Goal: Transaction & Acquisition: Purchase product/service

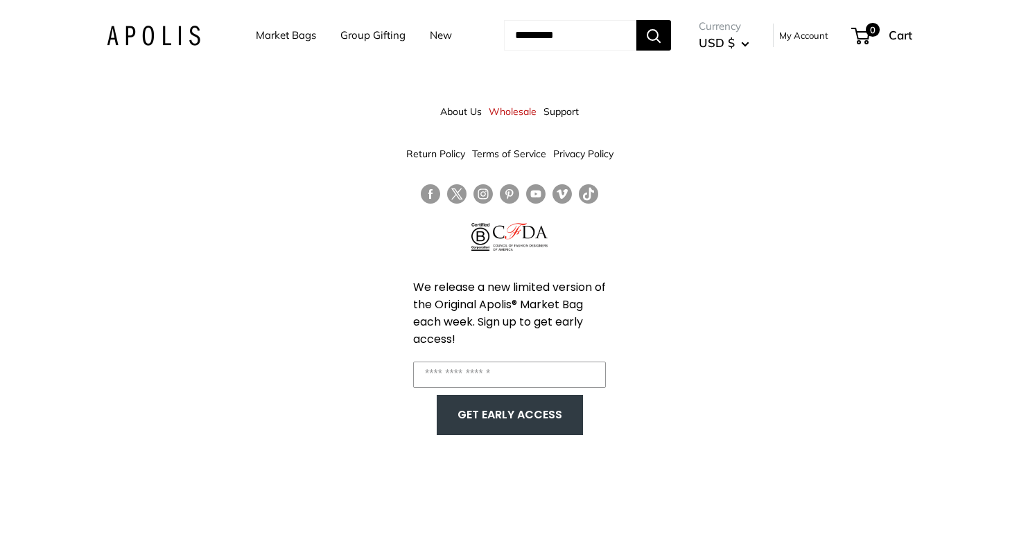
click at [821, 41] on link "My Account" at bounding box center [803, 35] width 49 height 17
click at [828, 37] on link "My Account" at bounding box center [803, 35] width 49 height 17
click at [921, 497] on div "✨ VIP Perks Active" at bounding box center [945, 505] width 120 height 32
click at [283, 42] on link "Market Bags" at bounding box center [286, 35] width 60 height 19
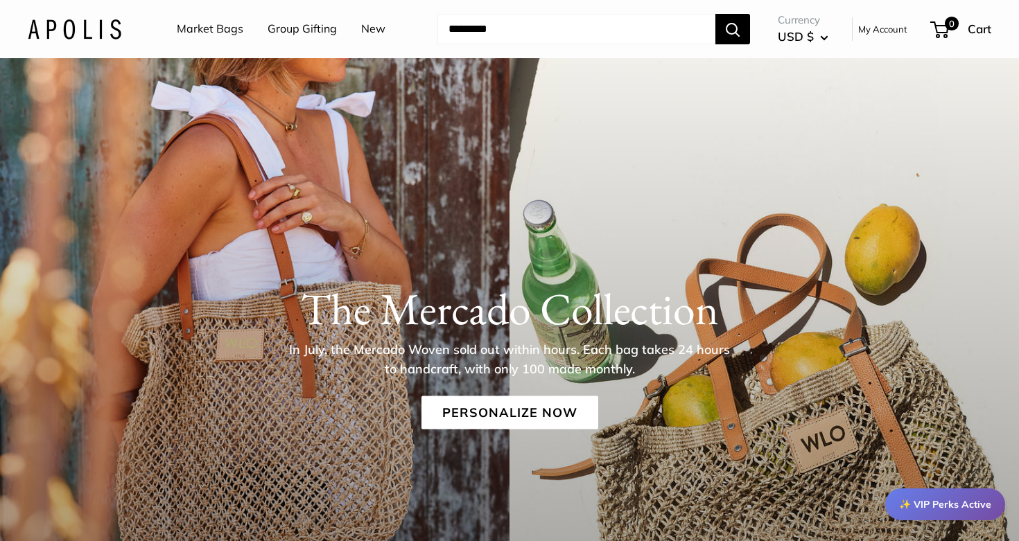
scroll to position [100, 0]
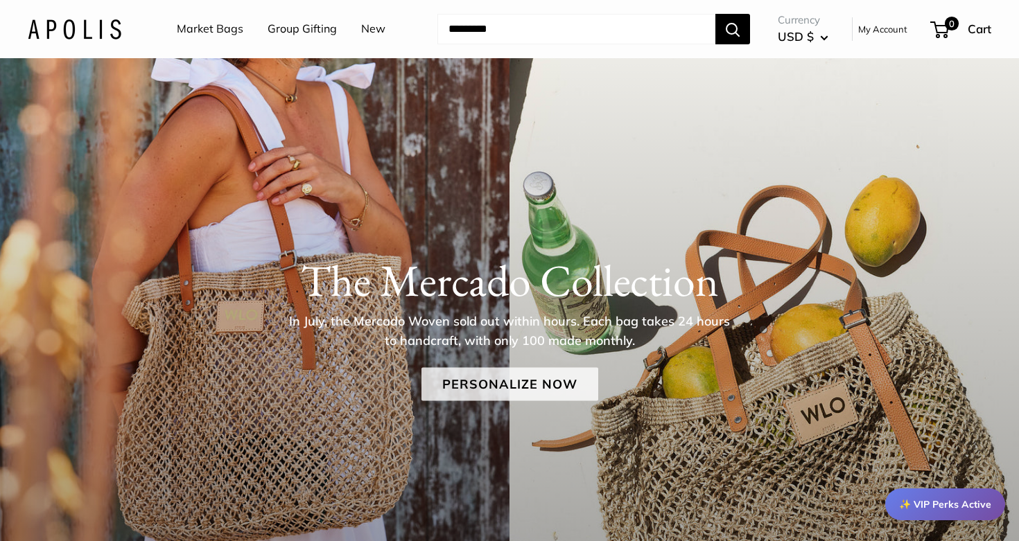
click at [505, 382] on link "Personalize Now" at bounding box center [509, 383] width 177 height 33
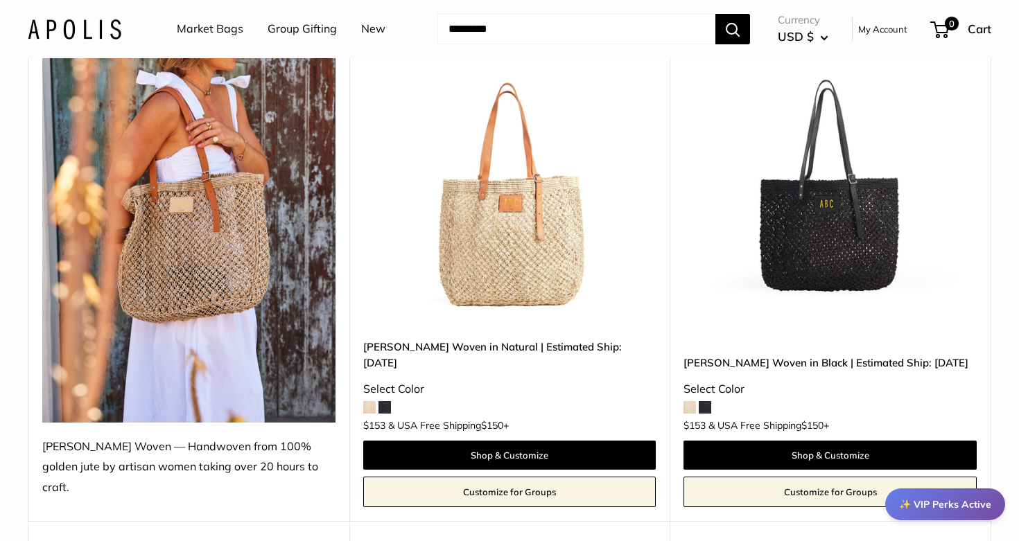
click at [0, 0] on img at bounding box center [0, 0] width 0 height 0
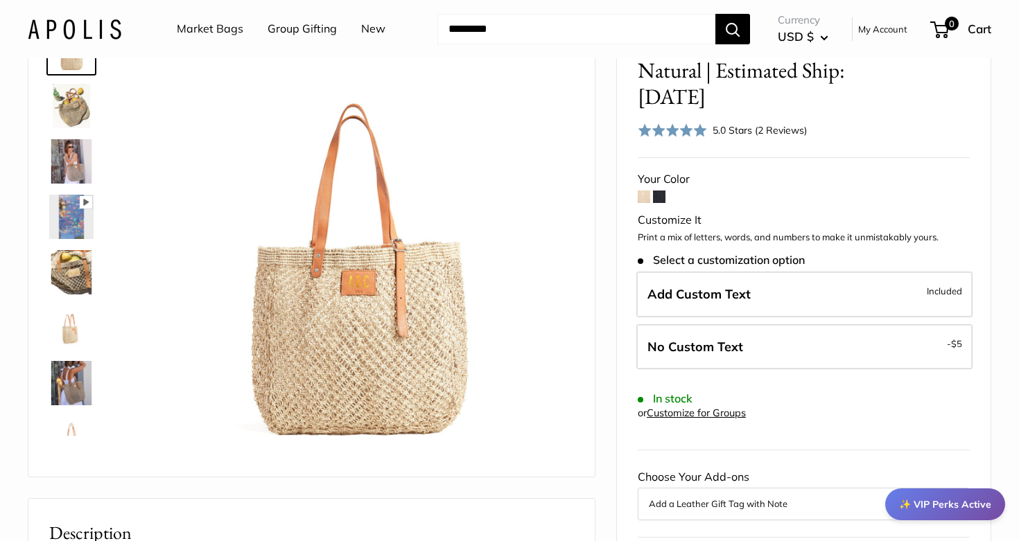
click at [73, 281] on img at bounding box center [71, 272] width 44 height 44
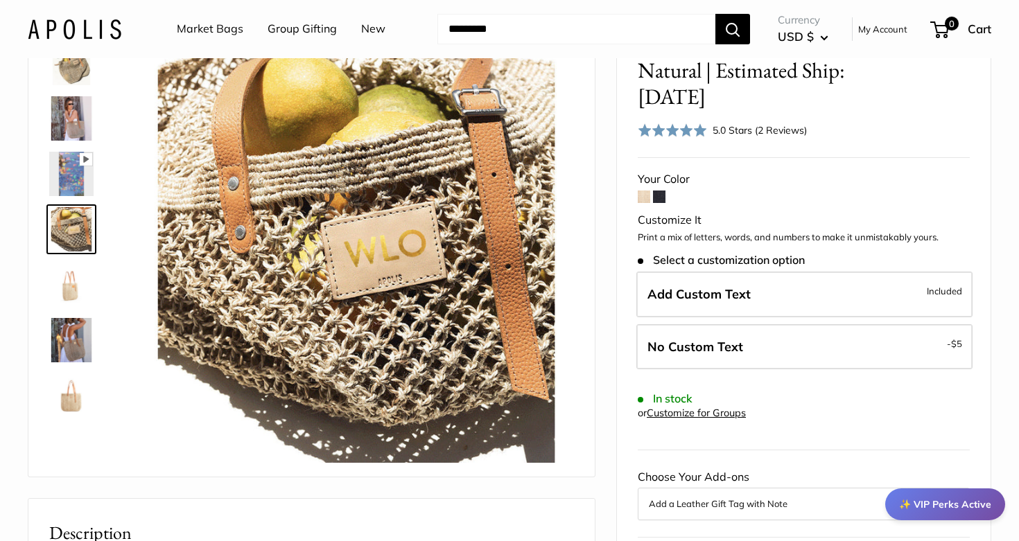
click at [79, 177] on img at bounding box center [71, 174] width 44 height 44
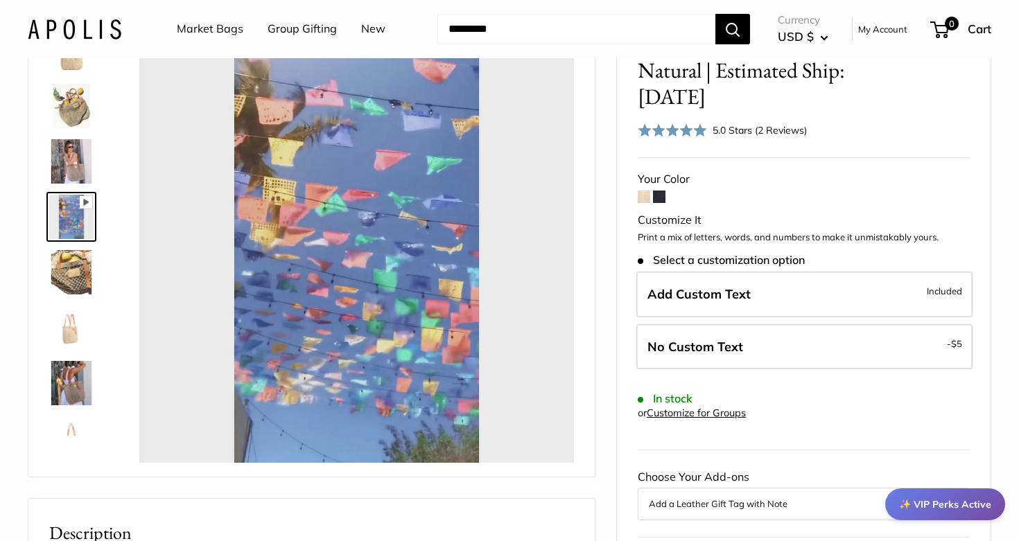
click at [70, 324] on img at bounding box center [71, 328] width 44 height 44
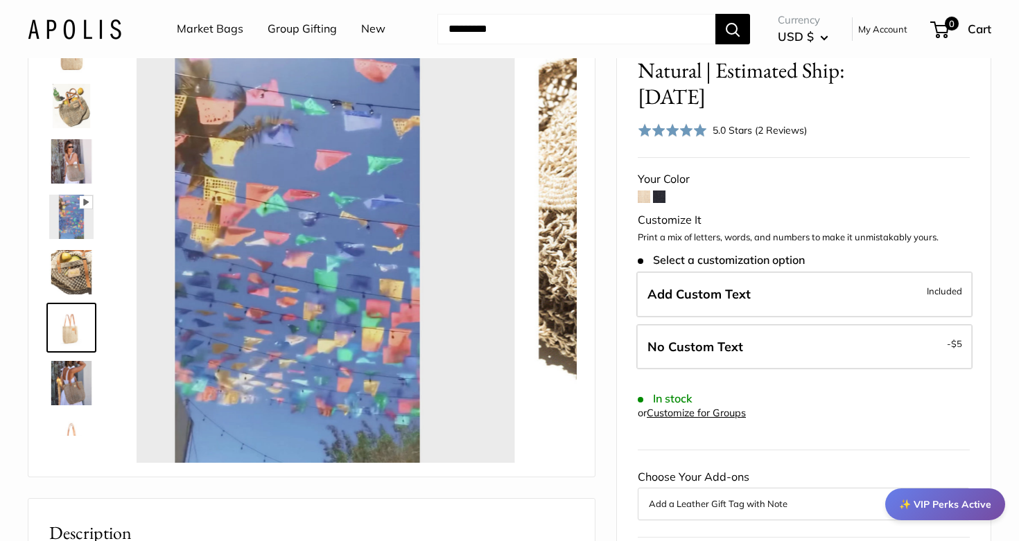
scroll to position [98, 0]
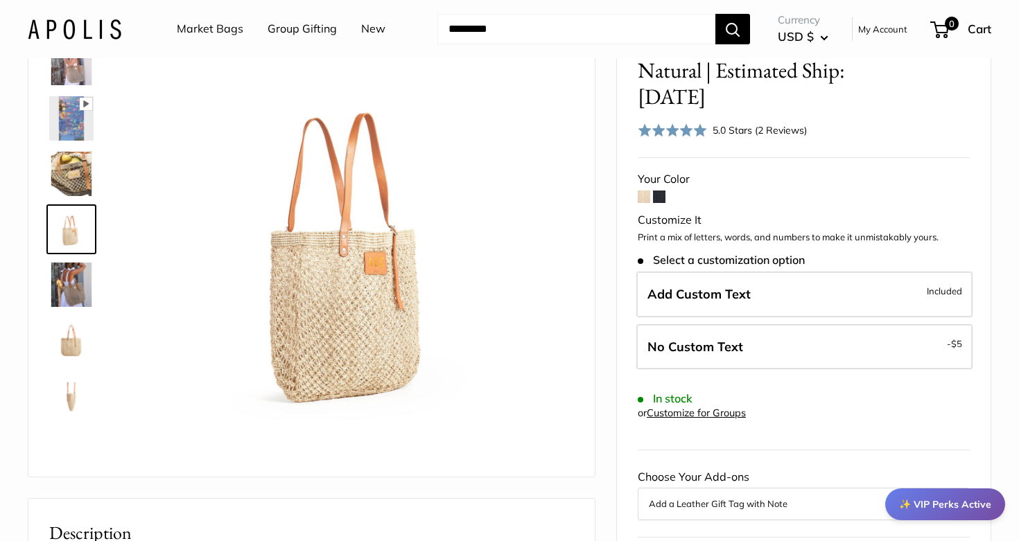
type input "***"
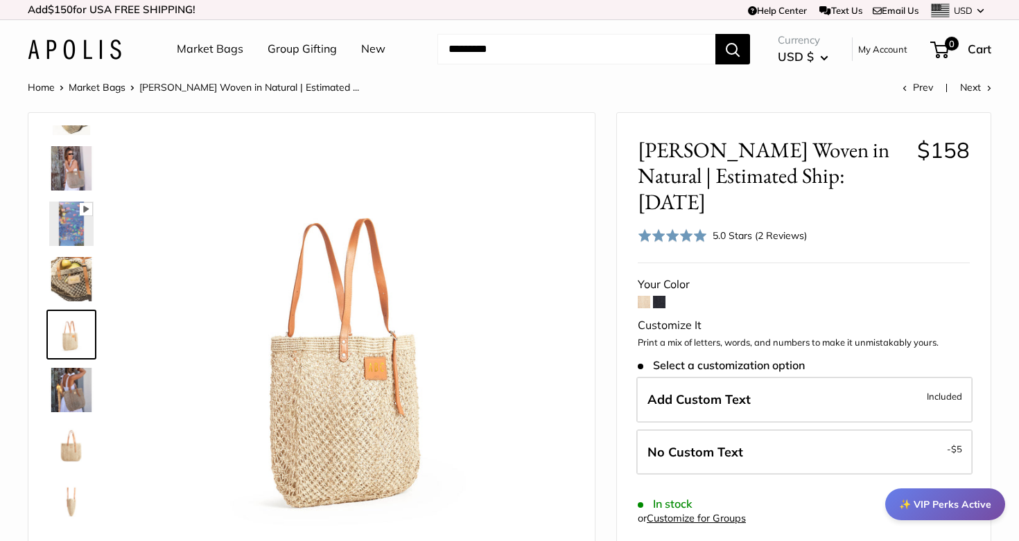
scroll to position [0, 0]
click at [86, 175] on img at bounding box center [71, 168] width 44 height 44
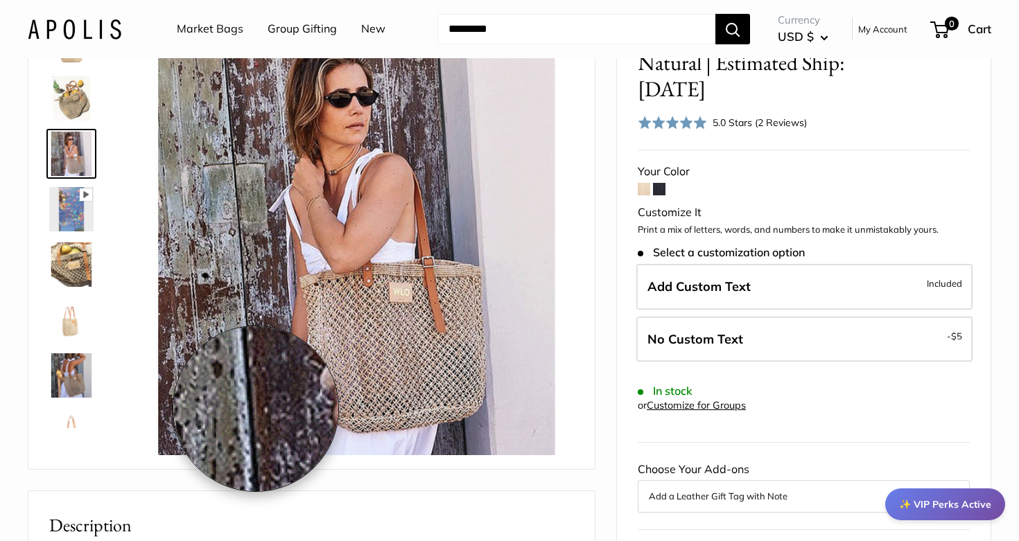
scroll to position [112, 0]
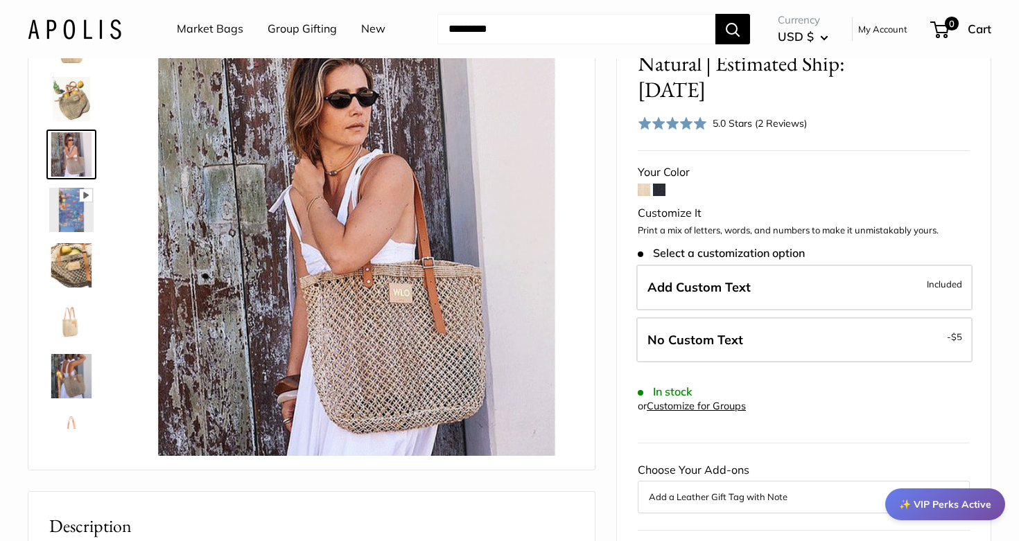
click at [80, 365] on img at bounding box center [71, 376] width 44 height 44
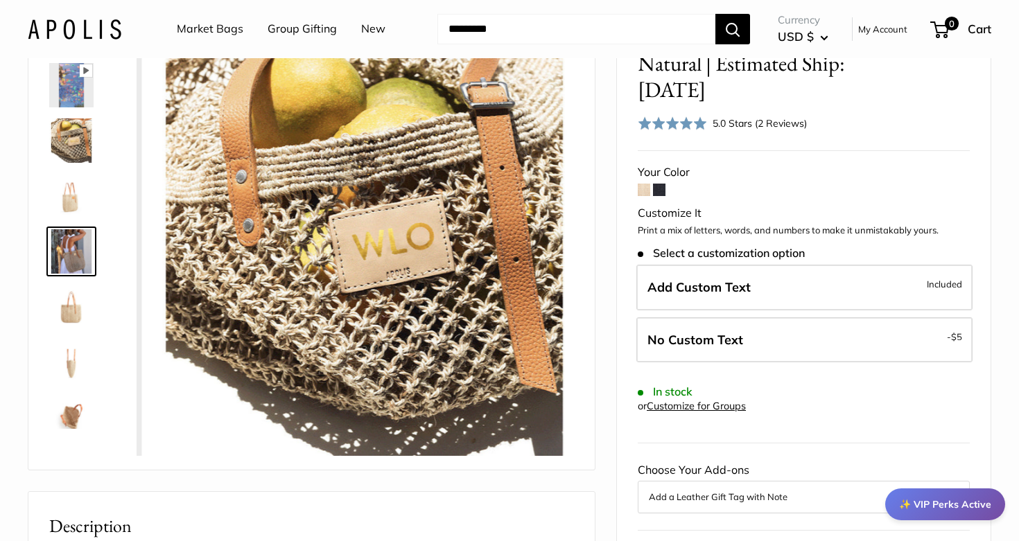
scroll to position [154, 0]
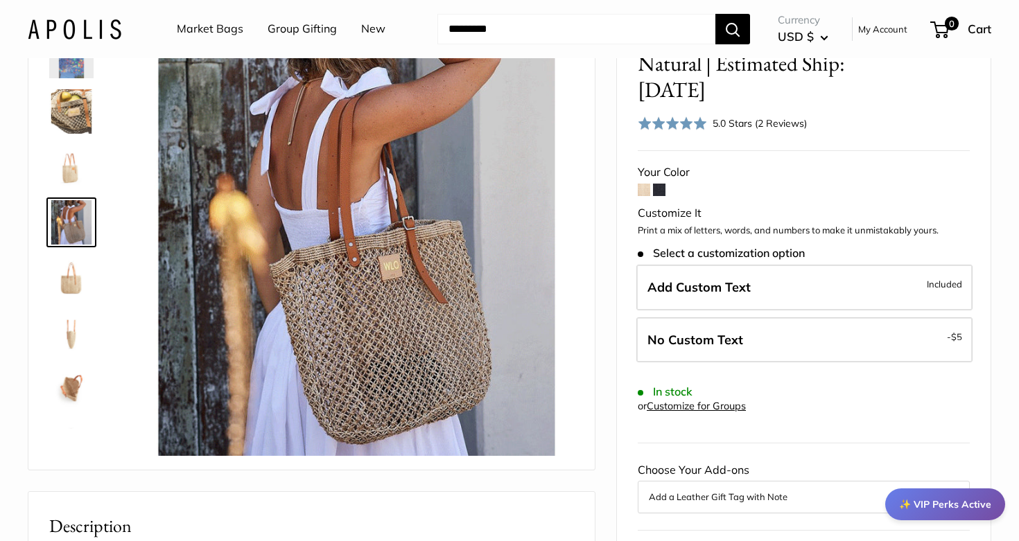
click at [787, 116] on div "5.0 Stars (2 Reviews)" at bounding box center [760, 123] width 94 height 15
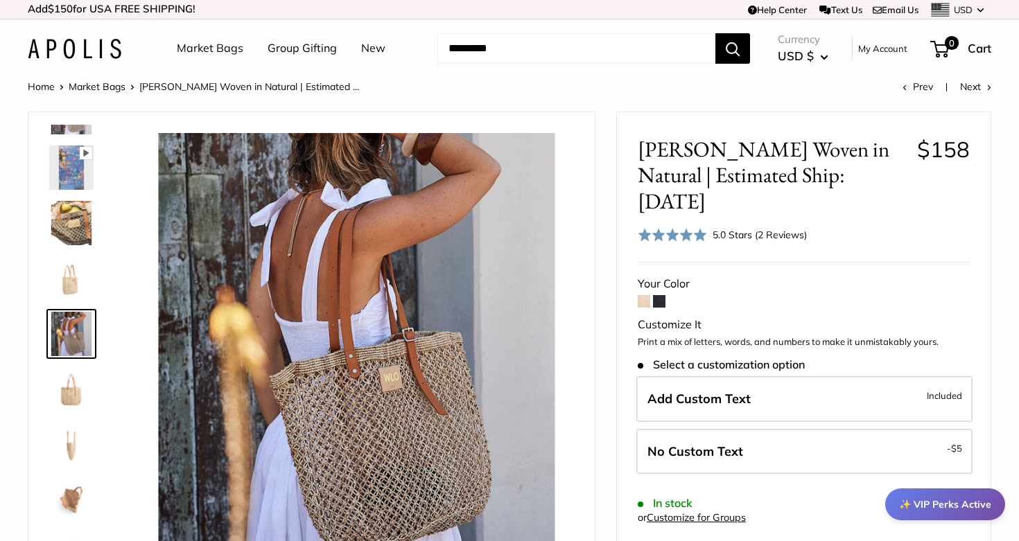
scroll to position [0, 0]
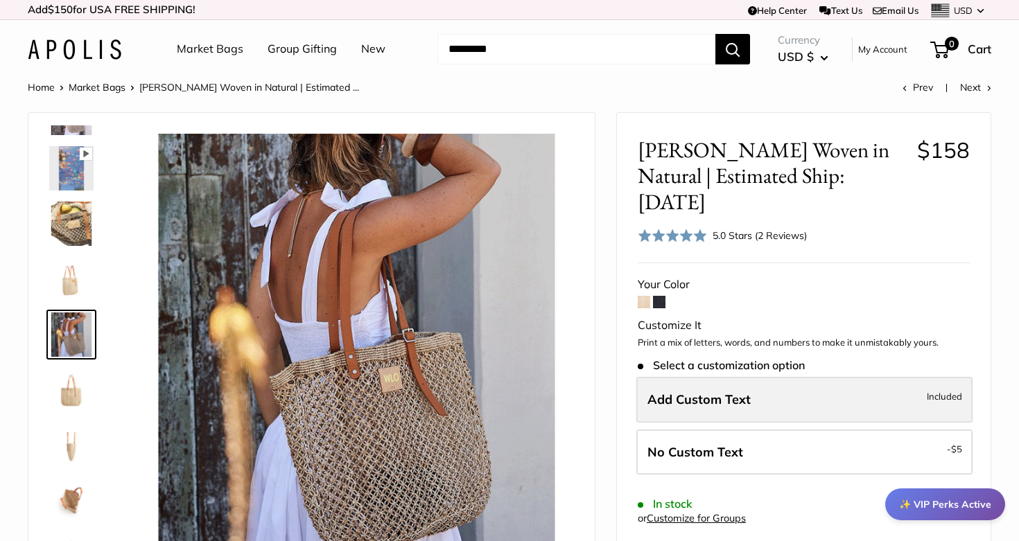
click at [684, 392] on span "Add Custom Text" at bounding box center [698, 400] width 103 height 16
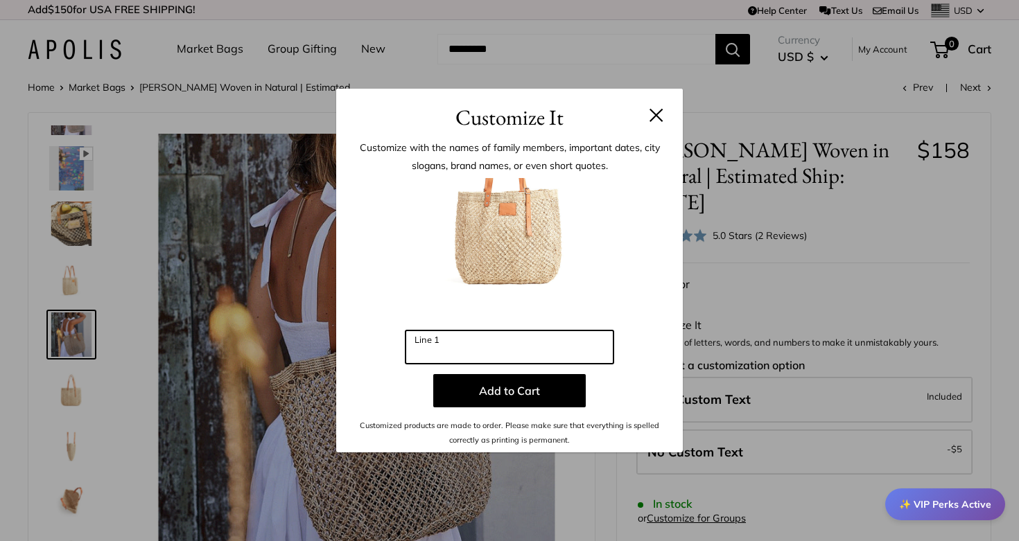
click at [536, 361] on input "Line 1" at bounding box center [510, 347] width 208 height 33
type input "***"
click at [656, 113] on button at bounding box center [657, 115] width 14 height 14
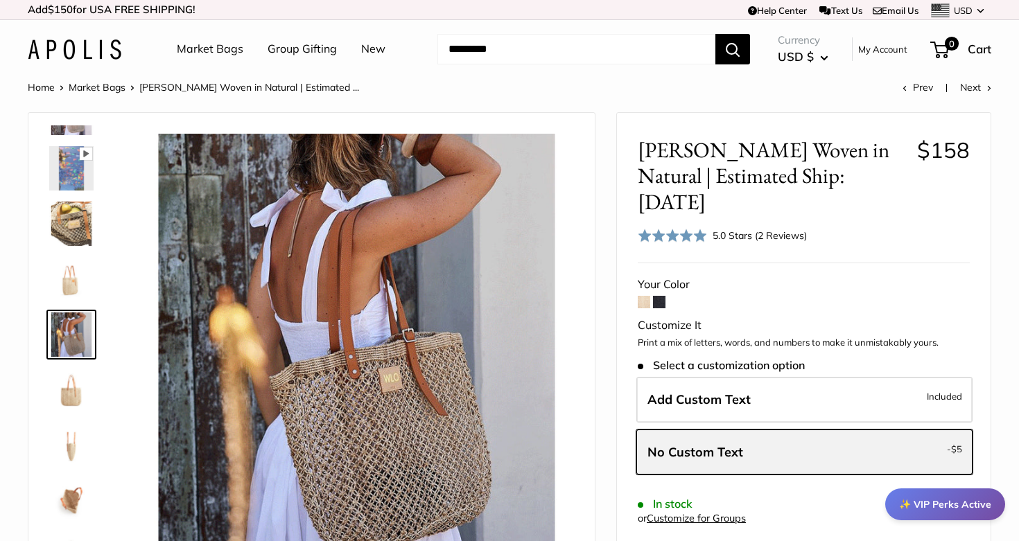
click at [692, 444] on span "No Custom Text" at bounding box center [695, 452] width 96 height 16
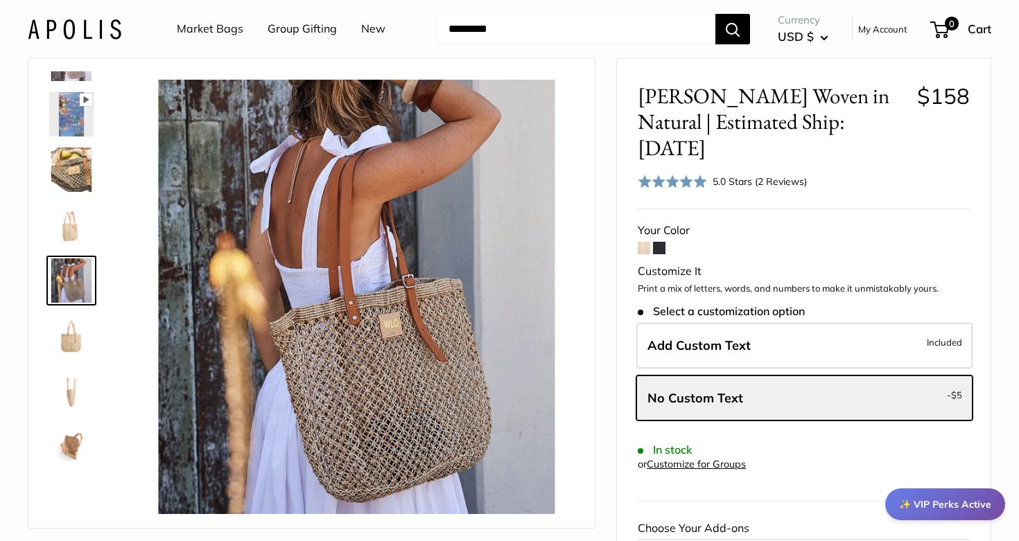
scroll to position [114, 0]
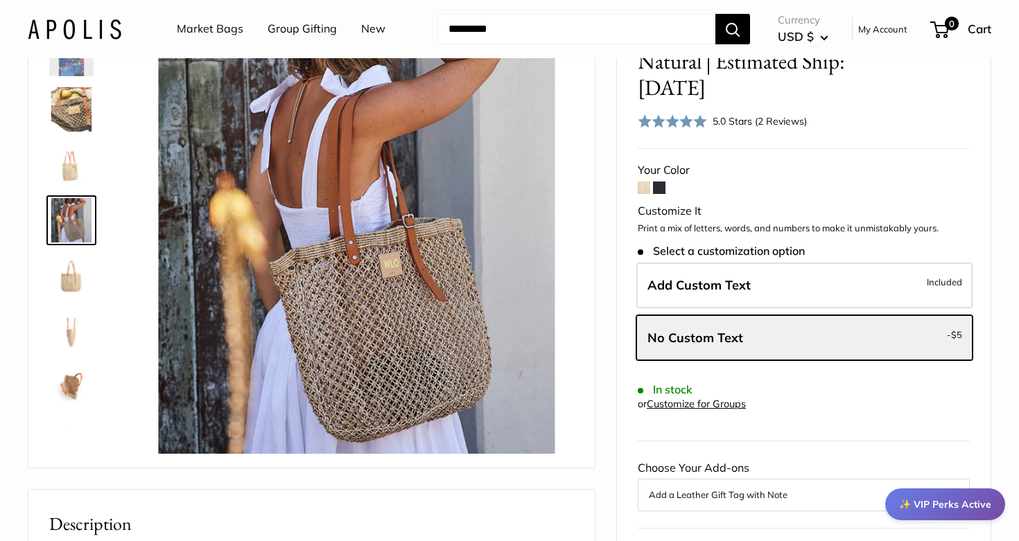
click at [84, 263] on img at bounding box center [71, 276] width 44 height 44
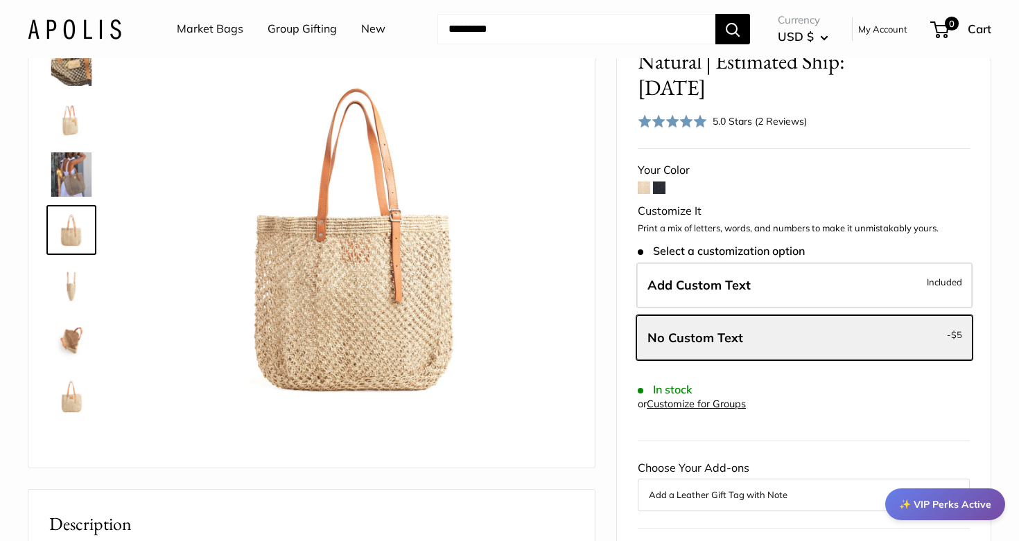
click at [73, 317] on link at bounding box center [71, 341] width 50 height 50
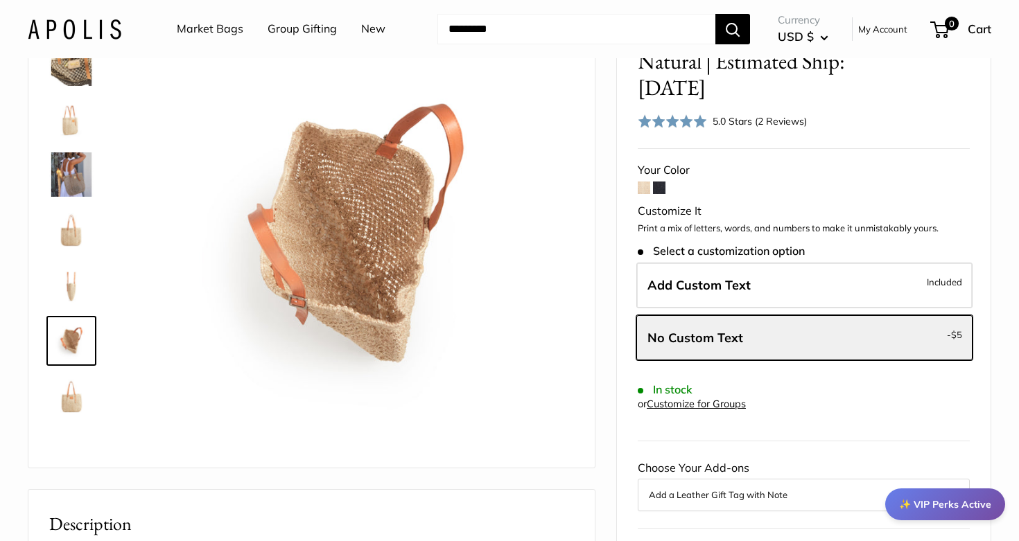
click at [75, 410] on img at bounding box center [71, 396] width 44 height 44
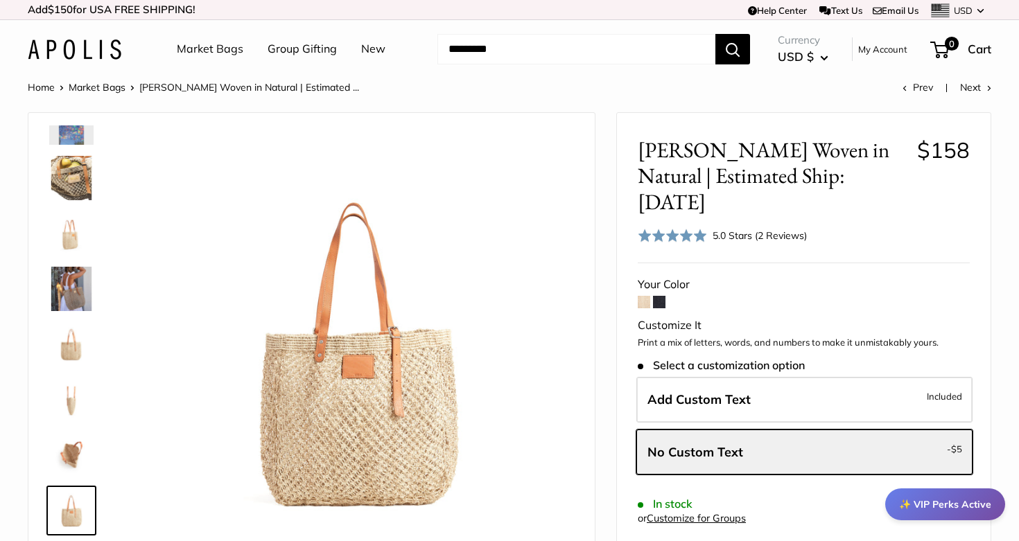
scroll to position [0, 0]
click at [209, 49] on link "Market Bags" at bounding box center [210, 49] width 67 height 21
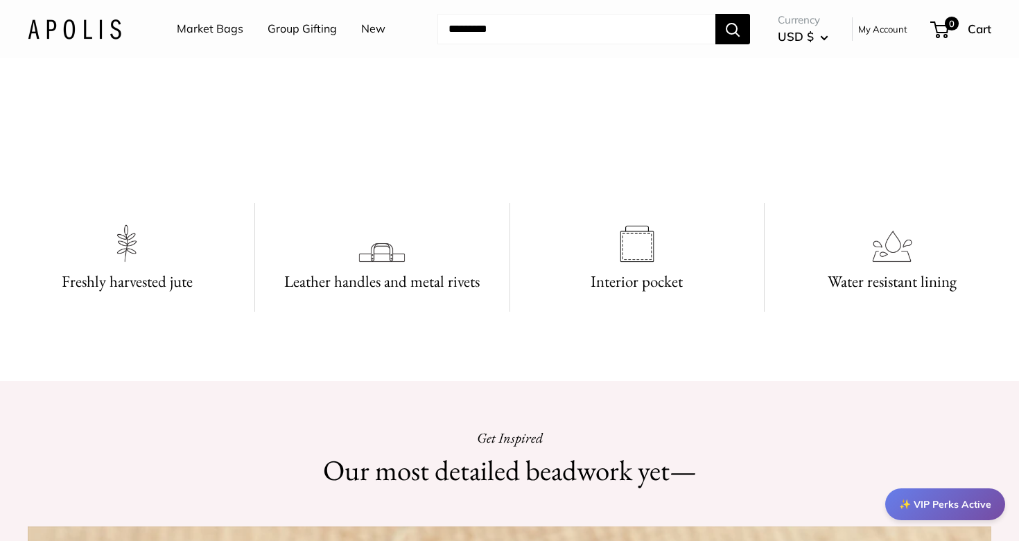
scroll to position [1219, 0]
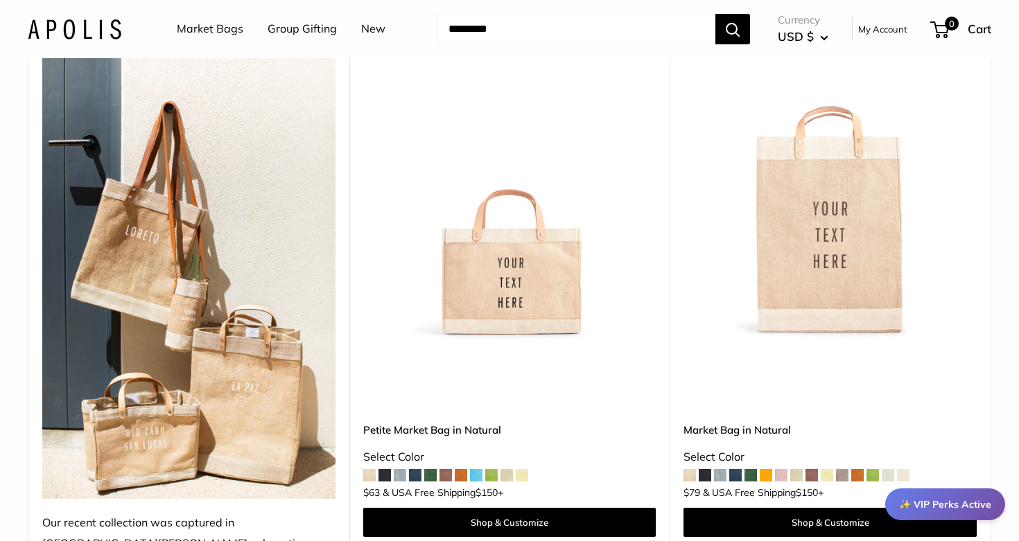
scroll to position [729, 0]
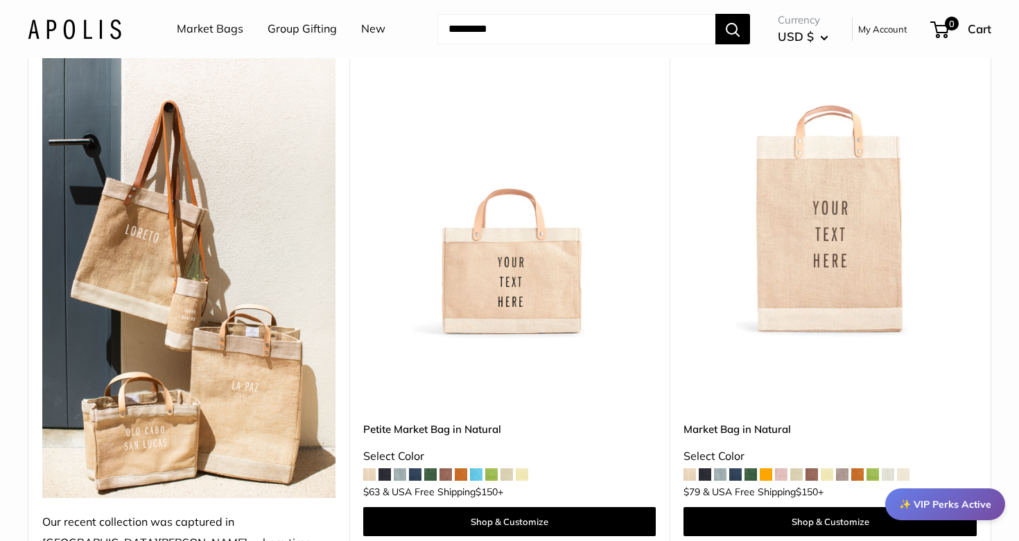
click at [0, 0] on img at bounding box center [0, 0] width 0 height 0
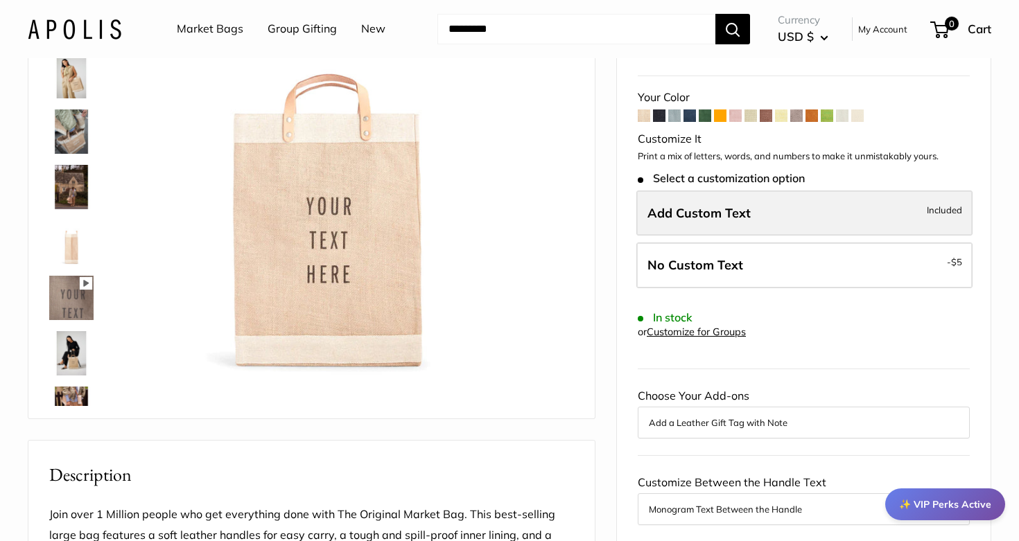
click at [756, 207] on label "Add Custom Text Included" at bounding box center [804, 214] width 336 height 46
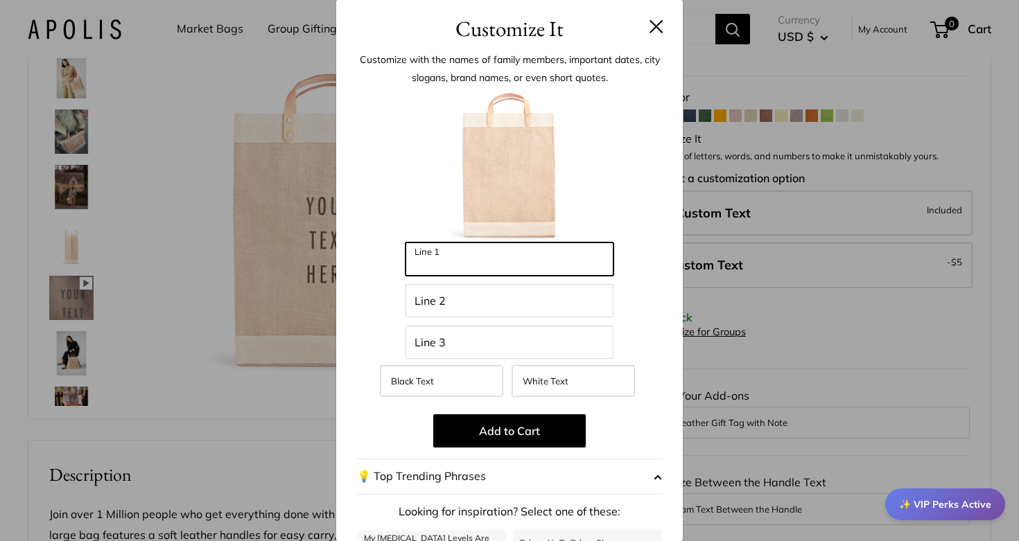
click at [557, 265] on input "Line 1" at bounding box center [510, 259] width 208 height 33
type input "*******"
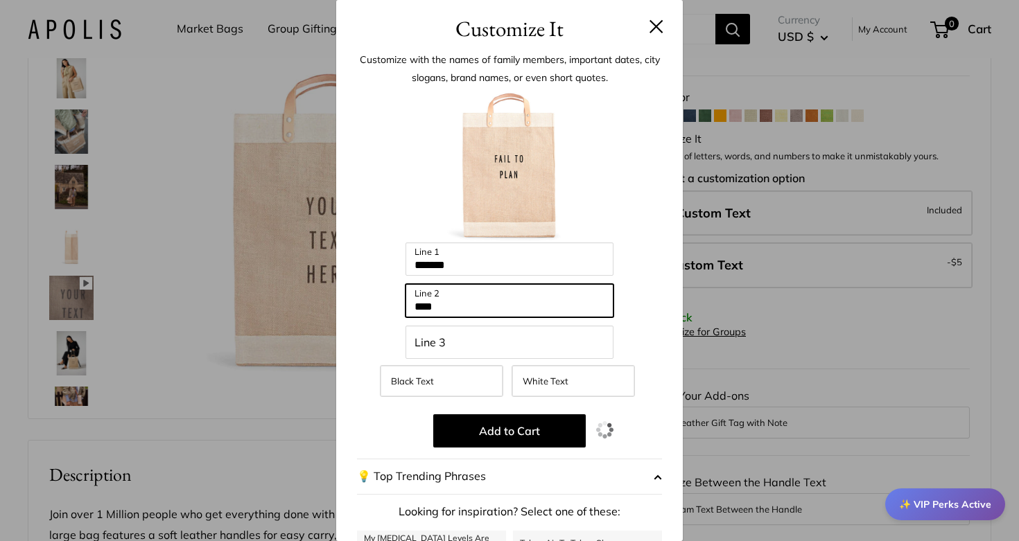
type input "****"
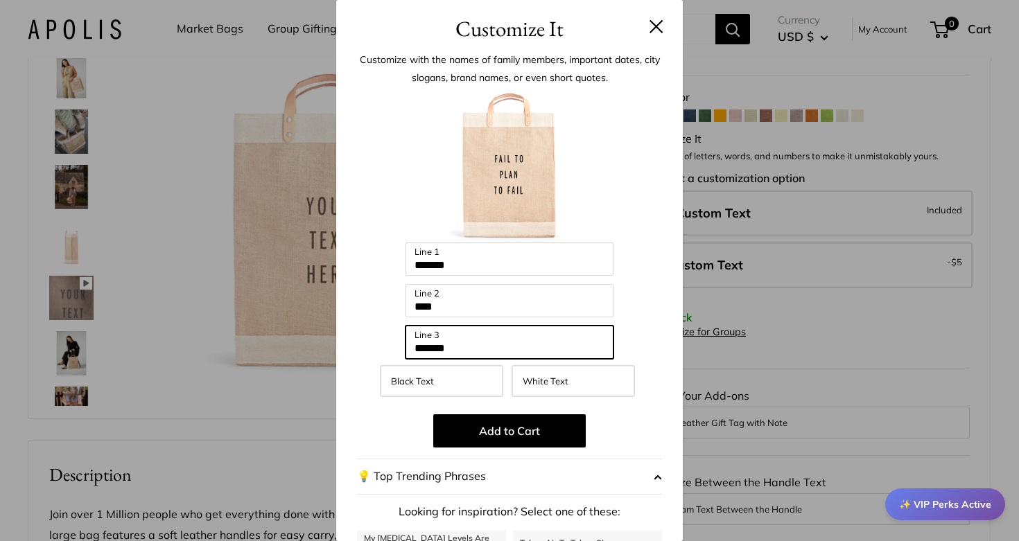
type input "*******"
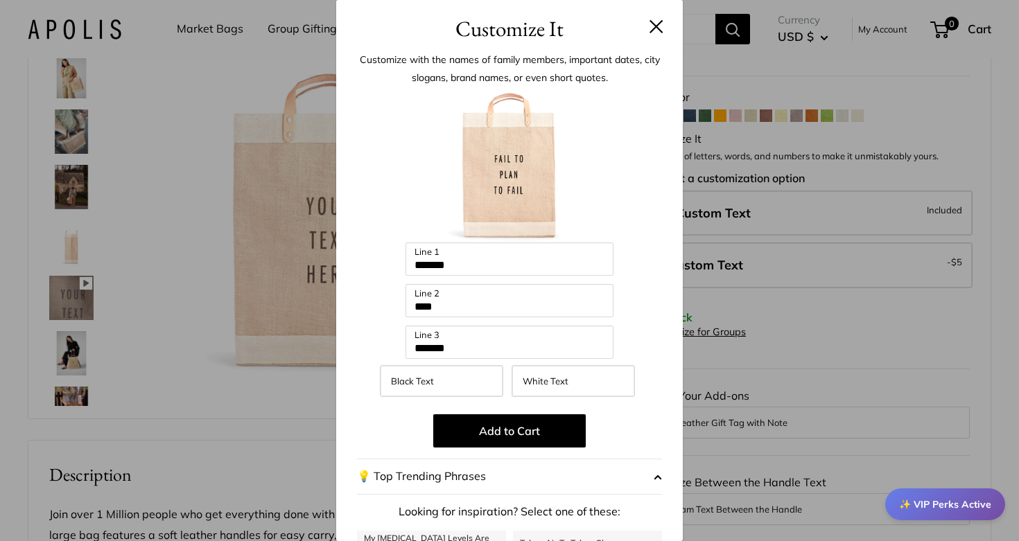
click at [657, 26] on button at bounding box center [657, 26] width 14 height 14
